Goal: Use online tool/utility: Utilize a website feature to perform a specific function

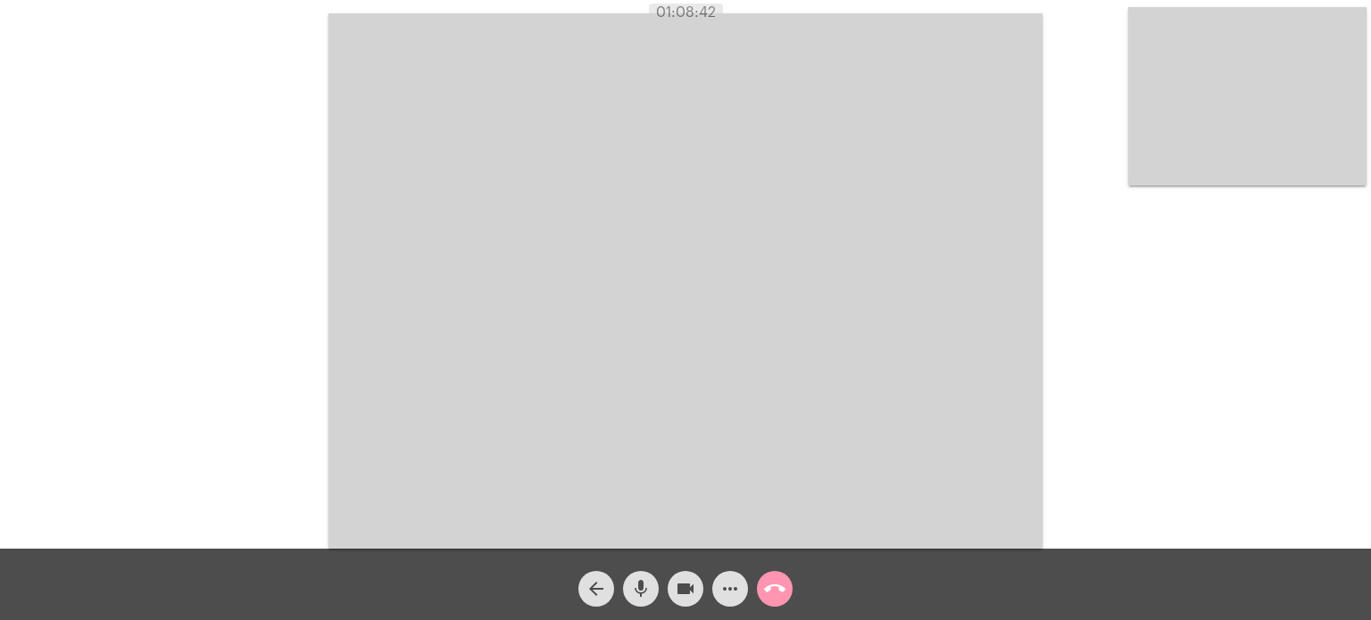
click at [1091, 192] on div "Acessando Câmera e Microfone..." at bounding box center [685, 278] width 1367 height 549
click at [199, 102] on div "Acessando Câmera e Microfone..." at bounding box center [685, 278] width 1367 height 549
click at [764, 587] on mat-icon "call_end" at bounding box center [774, 588] width 21 height 21
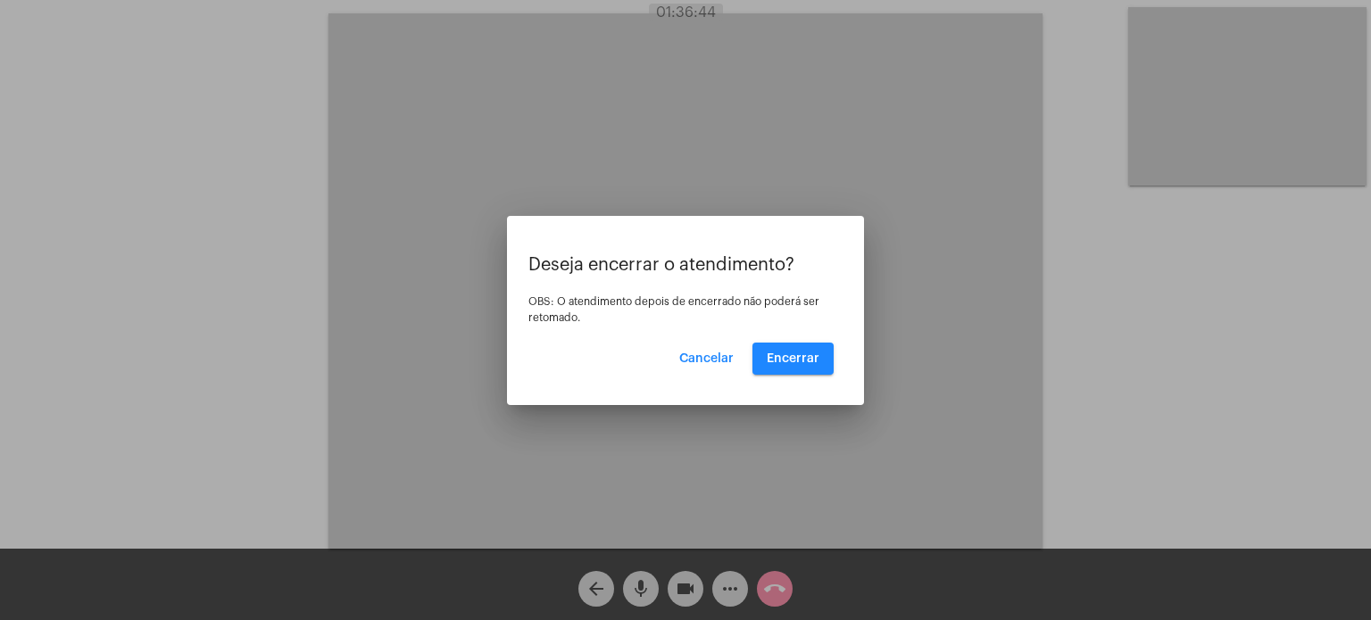
click at [785, 339] on div "Deseja encerrar o atendimento? OBS: O atendimento depois de encerrado não poder…" at bounding box center [685, 315] width 314 height 120
click at [796, 353] on span "Encerrar" at bounding box center [793, 359] width 53 height 12
